Goal: Transaction & Acquisition: Book appointment/travel/reservation

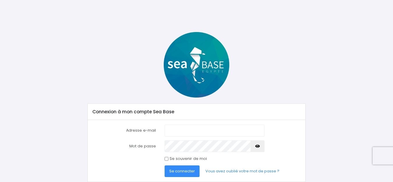
click at [195, 132] on input "Adresse e-mail" at bounding box center [215, 131] width 100 height 12
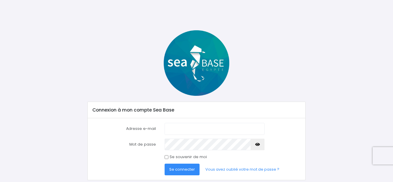
scroll to position [20, 0]
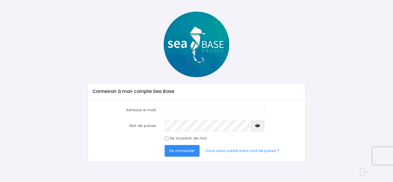
click at [180, 109] on input "Adresse e-mail" at bounding box center [215, 110] width 100 height 12
type input "[EMAIL_ADDRESS][DOMAIN_NAME]"
click at [257, 126] on icon "button" at bounding box center [257, 126] width 5 height 0
click at [184, 150] on span "Se connecter" at bounding box center [182, 151] width 26 height 6
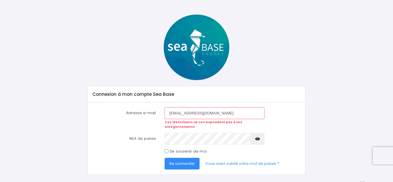
scroll to position [26, 0]
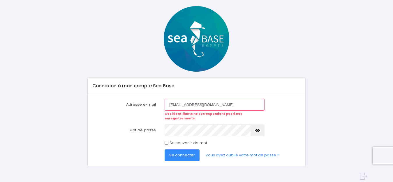
click at [257, 131] on icon "button" at bounding box center [257, 131] width 5 height 0
click at [215, 105] on input "[EMAIL_ADDRESS][DOMAIN_NAME]" at bounding box center [215, 105] width 100 height 12
click at [183, 152] on span "Se connecter" at bounding box center [182, 155] width 26 height 6
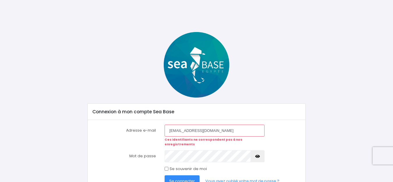
click at [210, 132] on input "[EMAIL_ADDRESS][DOMAIN_NAME]" at bounding box center [215, 131] width 100 height 12
type input "j"
type input "0659657277"
click at [257, 156] on icon "button" at bounding box center [257, 156] width 5 height 0
click at [176, 178] on span "Se connecter" at bounding box center [182, 181] width 26 height 6
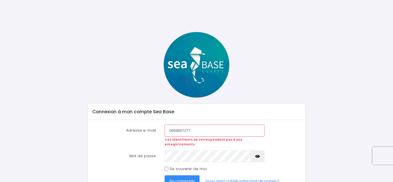
click at [196, 131] on input "0659657277" at bounding box center [215, 131] width 100 height 12
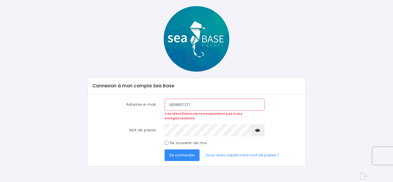
click at [200, 105] on input "0659657277" at bounding box center [215, 105] width 100 height 12
type input "0"
type input "[EMAIL_ADDRESS][DOMAIN_NAME]"
click at [244, 150] on link "Vous avez oublié votre mot de passe ?" at bounding box center [242, 155] width 83 height 12
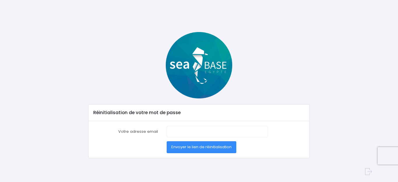
click at [149, 130] on label "Votre adresse email" at bounding box center [125, 132] width 73 height 12
click at [167, 130] on input "Votre adresse email" at bounding box center [217, 132] width 101 height 12
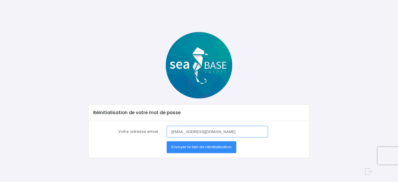
type input "jcrihn@hotmai.com"
click at [209, 145] on span "Envoyer le lien de réinitialisation" at bounding box center [201, 147] width 60 height 6
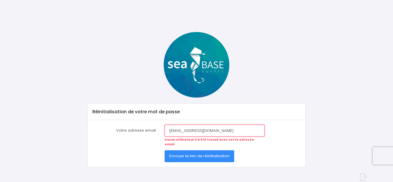
click at [210, 133] on input "[EMAIL_ADDRESS][DOMAIN_NAME]" at bounding box center [215, 131] width 100 height 12
type input "j"
click at [199, 131] on input "0659657277" at bounding box center [215, 131] width 100 height 12
type input "0"
type input "jcrihn@hotmail.com"
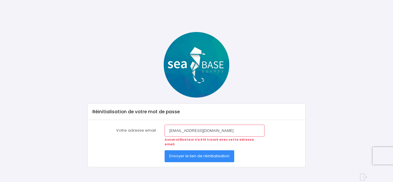
click at [203, 153] on span "Envoyer le lien de réinitialisation" at bounding box center [199, 156] width 60 height 6
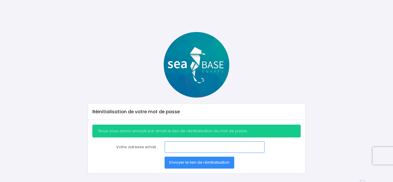
click at [171, 147] on input "Votre adresse email" at bounding box center [215, 147] width 100 height 12
type input "jcrihn@hotmai.com"
click at [207, 163] on span "Envoyer le lien de réinitialisation" at bounding box center [199, 163] width 60 height 6
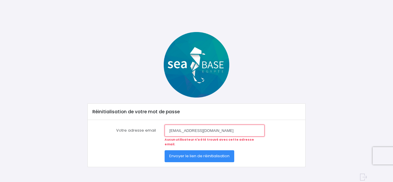
click at [207, 131] on input "jcrihn@hotmai.com" at bounding box center [215, 131] width 100 height 12
type input "[EMAIL_ADDRESS][DOMAIN_NAME]"
click at [209, 153] on span "Envoyer le lien de réinitialisation" at bounding box center [199, 156] width 60 height 6
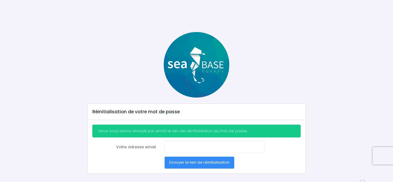
click at [186, 133] on div "Nous vous avons envoyé par email le lien de réinitialisation du mot de passe." at bounding box center [196, 131] width 208 height 13
click at [311, 20] on div "Réinitialisation de votre mot de passe Nous vous avons envoyé par email le lien…" at bounding box center [196, 87] width 393 height 174
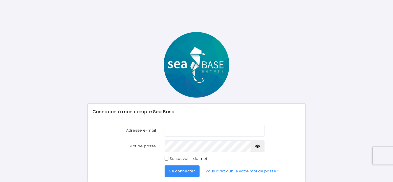
click at [206, 132] on input "Adresse e-mail" at bounding box center [215, 131] width 100 height 12
type input "[EMAIL_ADDRESS][DOMAIN_NAME]"
click at [257, 146] on icon "button" at bounding box center [257, 146] width 5 height 0
click at [183, 170] on span "Se connecter" at bounding box center [182, 171] width 26 height 6
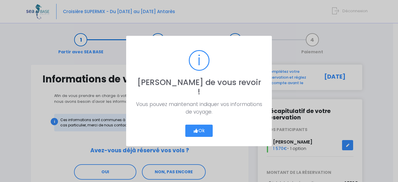
click at [203, 126] on button "Ok" at bounding box center [198, 131] width 27 height 12
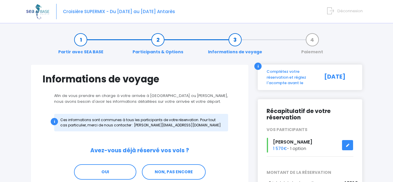
click at [157, 40] on link "Participants & Options" at bounding box center [158, 46] width 57 height 18
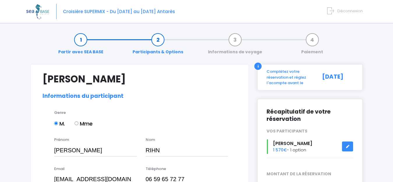
select select "N2"
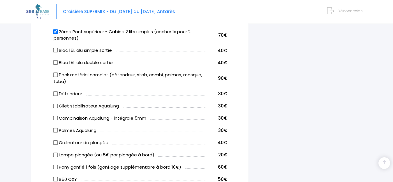
scroll to position [350, 0]
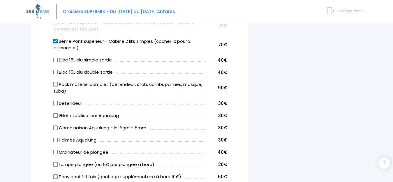
click at [54, 58] on input "Bloc 15L alu simple sortie" at bounding box center [55, 60] width 5 height 5
checkbox input "true"
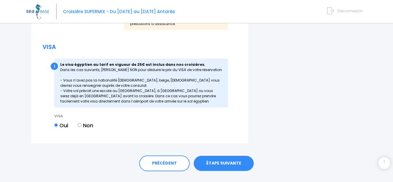
scroll to position [770, 0]
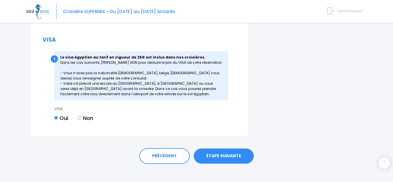
click at [226, 152] on link "ÉTAPE SUIVANTE" at bounding box center [224, 156] width 60 height 15
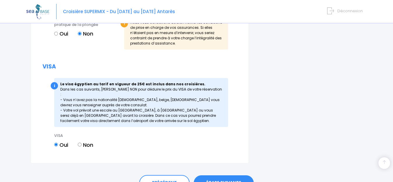
scroll to position [779, 0]
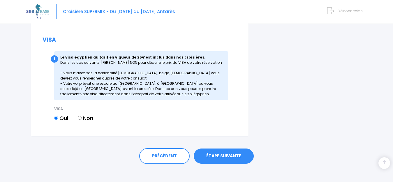
click at [226, 149] on link "ÉTAPE SUIVANTE" at bounding box center [224, 156] width 60 height 15
click at [231, 149] on link "ÉTAPE SUIVANTE" at bounding box center [224, 156] width 60 height 15
click at [213, 149] on link "ÉTAPE SUIVANTE" at bounding box center [224, 156] width 60 height 15
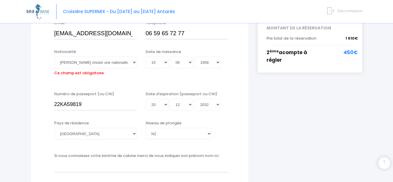
scroll to position [144, 0]
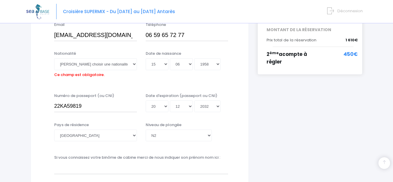
click at [353, 53] on span "450€" at bounding box center [351, 55] width 14 height 8
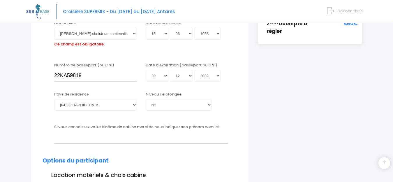
scroll to position [0, 0]
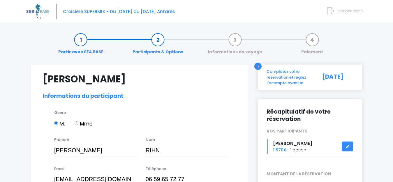
click at [157, 39] on link "Participants & Options" at bounding box center [158, 46] width 57 height 18
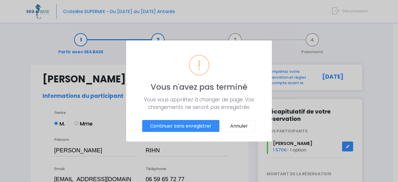
click at [189, 126] on button "Continuer sans enregistrer" at bounding box center [180, 126] width 77 height 12
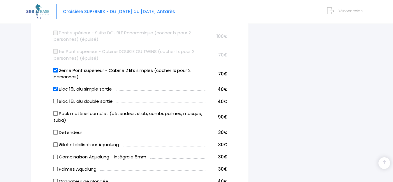
scroll to position [320, 0]
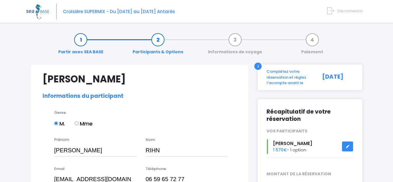
select select "N2"
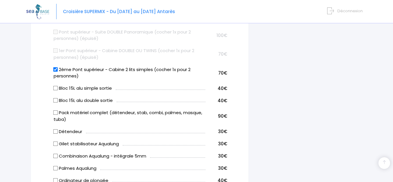
scroll to position [350, 0]
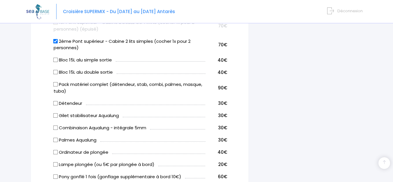
click at [54, 60] on input "Bloc 15L alu simple sortie" at bounding box center [55, 60] width 5 height 5
checkbox input "true"
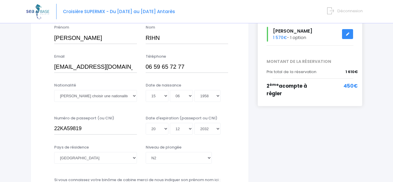
scroll to position [117, 0]
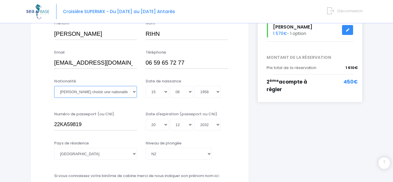
click at [108, 96] on select "Veuillez choisir une nationalité Afghane Albanaise Algerienne Allemande America…" at bounding box center [95, 92] width 83 height 12
select select "Française"
click at [54, 86] on select "Veuillez choisir une nationalité Afghane Albanaise Algerienne Allemande America…" at bounding box center [95, 92] width 83 height 12
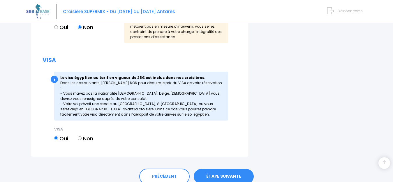
scroll to position [758, 0]
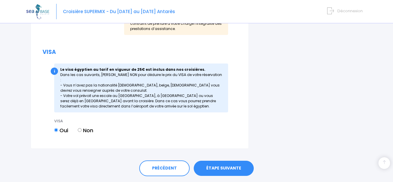
click at [208, 161] on link "ÉTAPE SUIVANTE" at bounding box center [224, 168] width 60 height 15
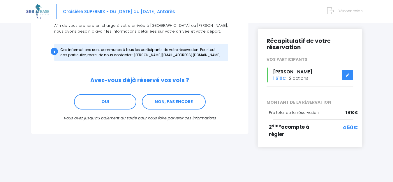
scroll to position [71, 0]
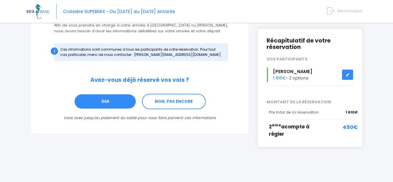
click at [93, 103] on link "OUI" at bounding box center [105, 102] width 62 height 16
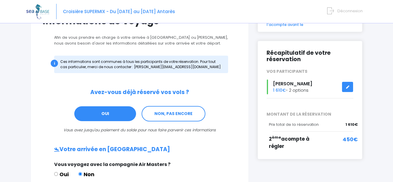
scroll to position [87, 0]
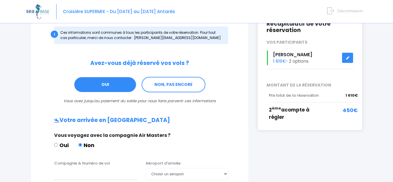
click at [55, 145] on input "Oui" at bounding box center [56, 145] width 4 height 4
radio input "true"
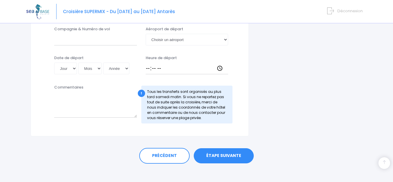
scroll to position [279, 0]
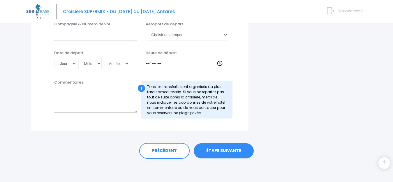
click at [230, 151] on link "ÉTAPE SUIVANTE" at bounding box center [224, 150] width 60 height 15
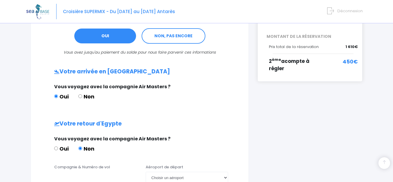
scroll to position [146, 0]
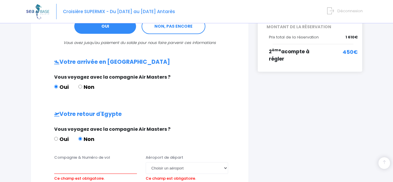
click at [56, 139] on input "Oui" at bounding box center [56, 139] width 4 height 4
radio input "true"
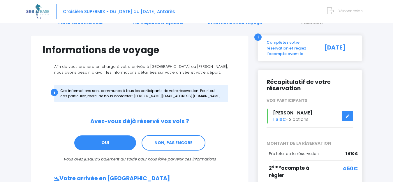
scroll to position [0, 0]
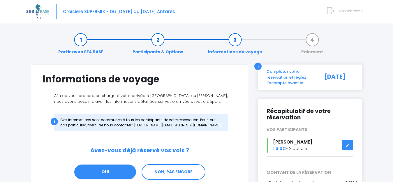
click at [235, 49] on link "Informations de voyage" at bounding box center [235, 46] width 60 height 18
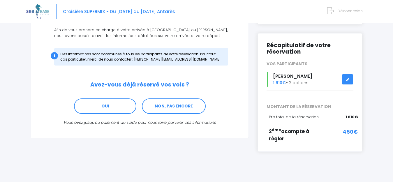
scroll to position [71, 0]
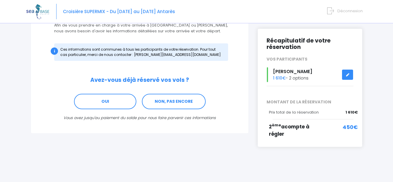
click at [357, 125] on span "450€" at bounding box center [350, 127] width 15 height 8
click at [286, 133] on div "2 ème acompte à régler" at bounding box center [298, 130] width 59 height 15
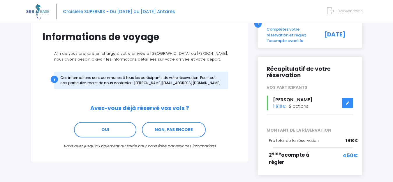
scroll to position [0, 0]
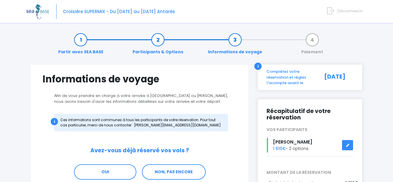
click at [160, 39] on link "Participants & Options" at bounding box center [158, 46] width 57 height 18
click at [157, 37] on link "Participants & Options" at bounding box center [158, 46] width 57 height 18
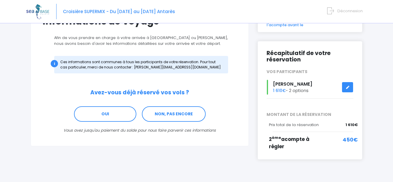
scroll to position [58, 0]
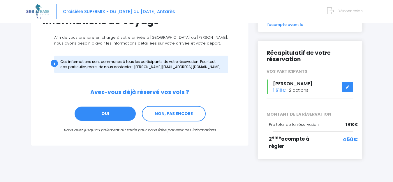
click at [121, 114] on link "OUI" at bounding box center [105, 114] width 62 height 16
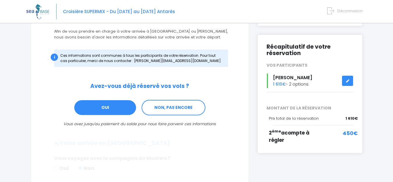
scroll to position [88, 0]
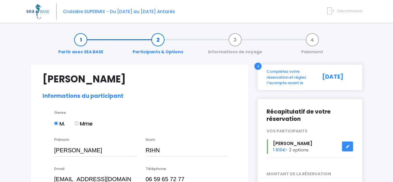
select select "N2"
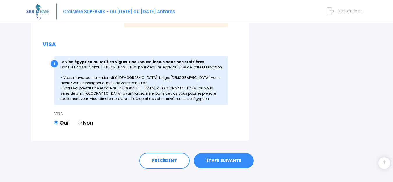
scroll to position [770, 0]
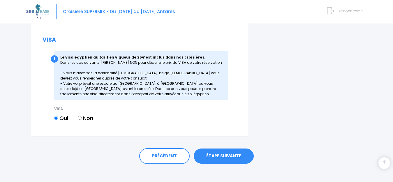
click at [225, 149] on link "ÉTAPE SUIVANTE" at bounding box center [224, 156] width 60 height 15
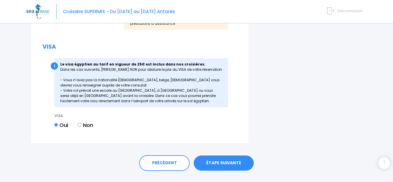
scroll to position [779, 0]
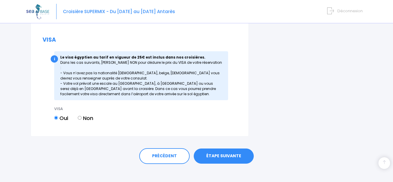
click at [225, 150] on link "ÉTAPE SUIVANTE" at bounding box center [224, 156] width 60 height 15
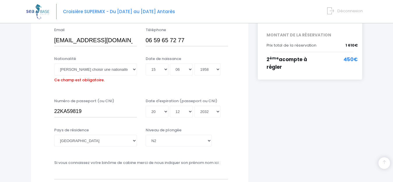
scroll to position [144, 0]
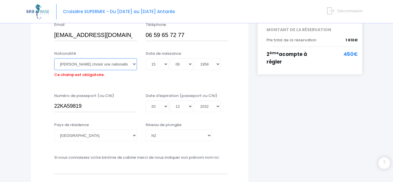
click at [134, 64] on select "Veuillez choisir une nationalité [DEMOGRAPHIC_DATA] Algerienne Allemande [GEOGR…" at bounding box center [95, 64] width 83 height 12
select select "Française"
click at [54, 58] on select "Veuillez choisir une nationalité [DEMOGRAPHIC_DATA] Algerienne Allemande [GEOGR…" at bounding box center [95, 64] width 83 height 12
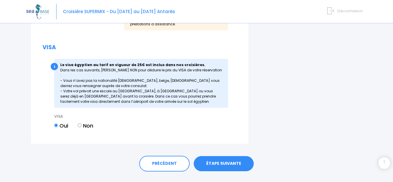
scroll to position [770, 0]
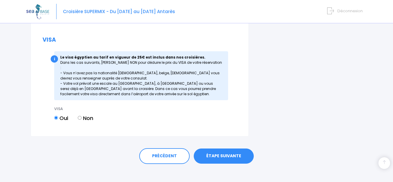
click at [234, 151] on link "ÉTAPE SUIVANTE" at bounding box center [224, 156] width 60 height 15
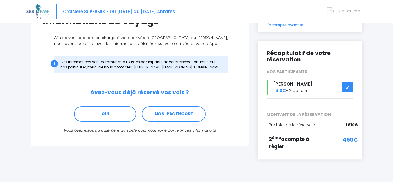
scroll to position [71, 0]
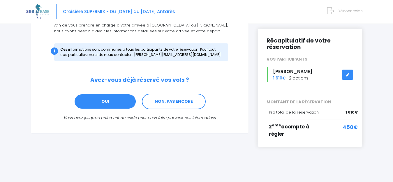
click at [114, 101] on link "OUI" at bounding box center [105, 102] width 62 height 16
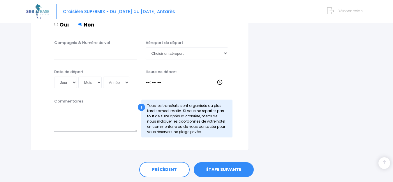
scroll to position [390, 0]
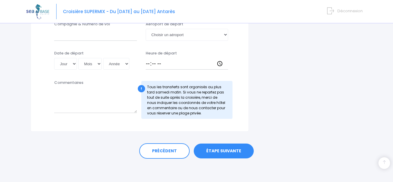
click at [221, 151] on link "ÉTAPE SUIVANTE" at bounding box center [224, 151] width 60 height 15
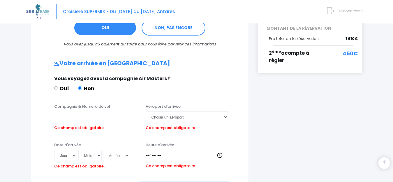
scroll to position [139, 0]
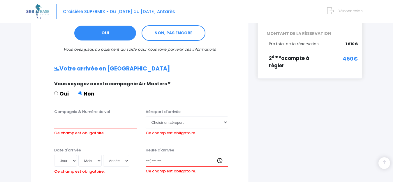
click at [55, 92] on input "Oui" at bounding box center [56, 93] width 4 height 4
radio input "true"
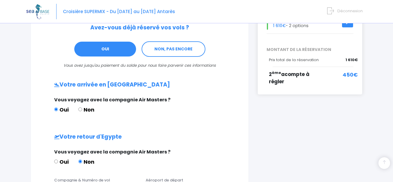
scroll to position [152, 0]
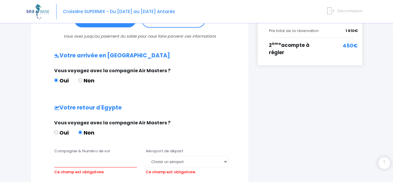
click at [56, 132] on input "Oui" at bounding box center [56, 133] width 4 height 4
radio input "true"
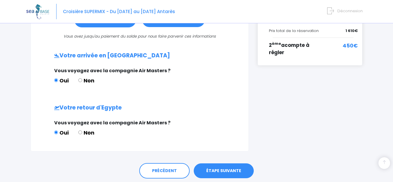
scroll to position [172, 0]
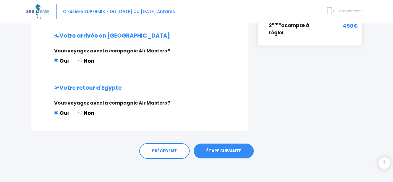
click at [224, 148] on link "ÉTAPE SUIVANTE" at bounding box center [224, 151] width 60 height 15
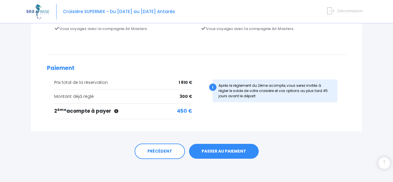
scroll to position [195, 0]
click at [224, 149] on link "PASSER AU PAIEMENT" at bounding box center [224, 151] width 70 height 15
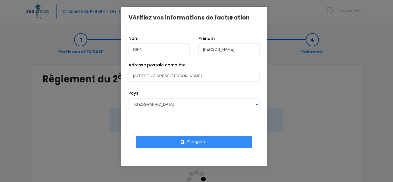
click at [211, 142] on button "Enregistrer" at bounding box center [194, 142] width 117 height 12
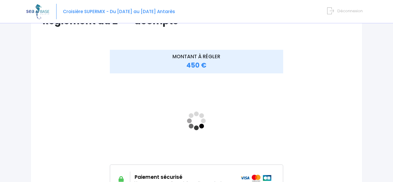
scroll to position [87, 0]
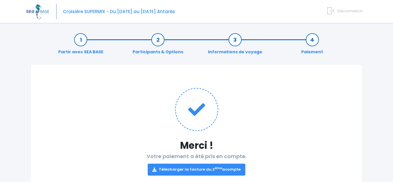
click at [313, 41] on link "Paiement" at bounding box center [312, 46] width 28 height 18
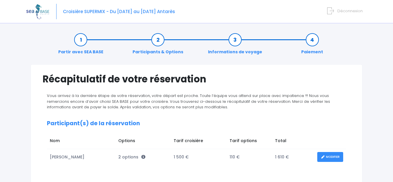
click at [158, 42] on link "Participants & Options" at bounding box center [158, 46] width 57 height 18
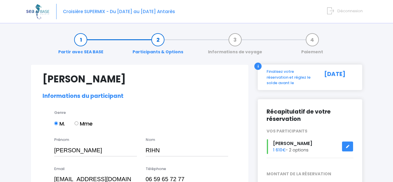
select select "N2"
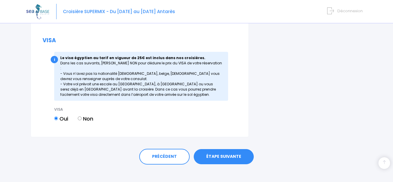
scroll to position [770, 0]
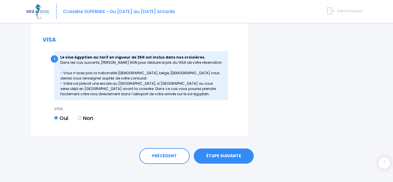
click at [216, 149] on link "ÉTAPE SUIVANTE" at bounding box center [224, 156] width 60 height 15
click at [234, 149] on link "ÉTAPE SUIVANTE" at bounding box center [224, 156] width 60 height 15
click at [224, 151] on link "ÉTAPE SUIVANTE" at bounding box center [224, 156] width 60 height 15
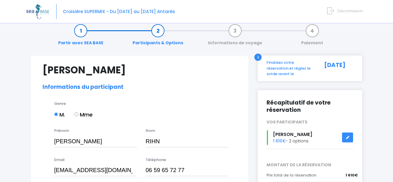
scroll to position [0, 0]
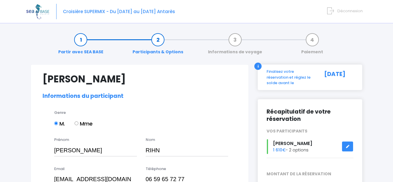
click at [312, 38] on link "Paiement" at bounding box center [312, 46] width 28 height 18
drag, startPoint x: 312, startPoint y: 38, endPoint x: 313, endPoint y: 42, distance: 4.1
click at [313, 43] on link "Paiement" at bounding box center [312, 46] width 28 height 18
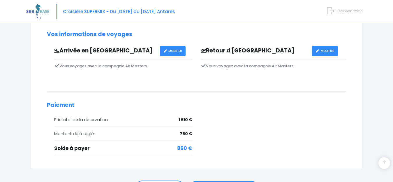
scroll to position [201, 0]
